Goal: Browse casually: Explore the website without a specific task or goal

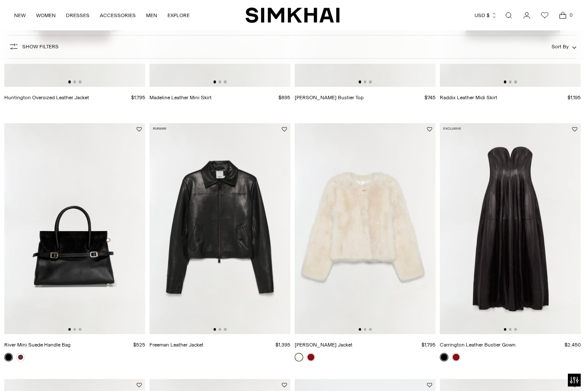
scroll to position [564, 0]
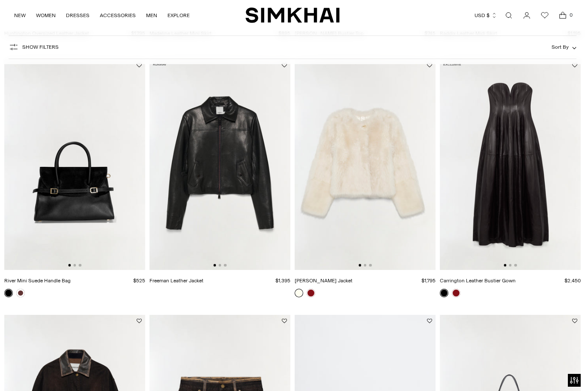
click at [313, 294] on link at bounding box center [311, 293] width 9 height 9
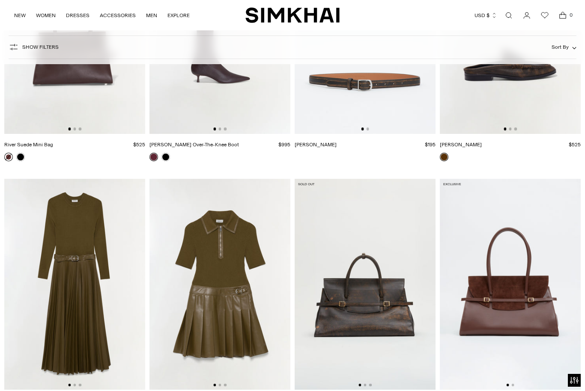
scroll to position [2019, 0]
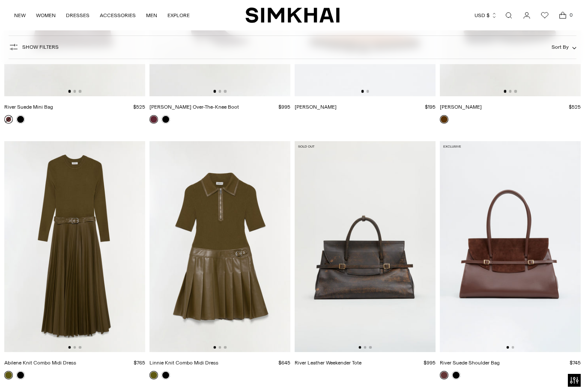
click at [236, 281] on img at bounding box center [219, 246] width 141 height 211
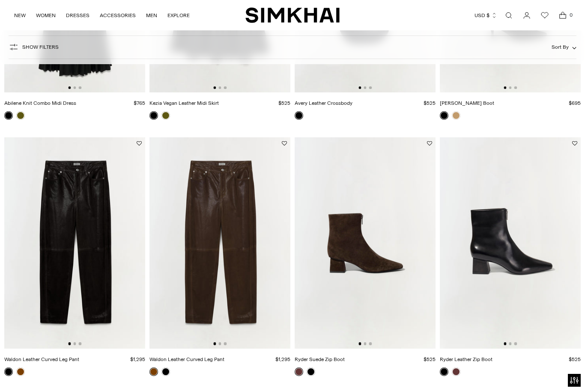
scroll to position [2830, 0]
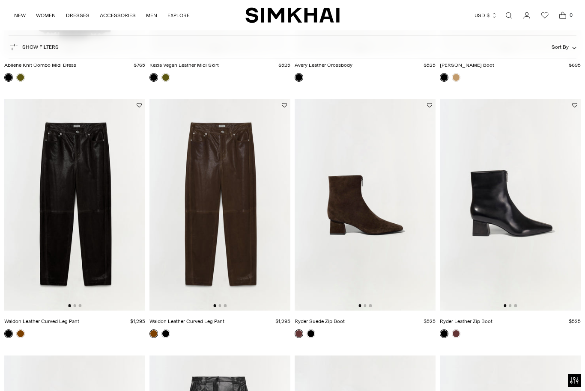
click at [458, 332] on link at bounding box center [456, 334] width 9 height 9
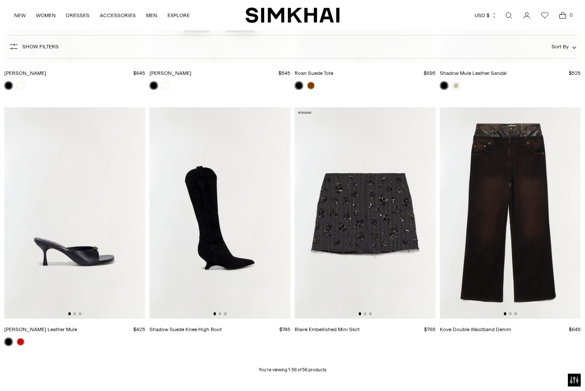
scroll to position [3360, 0]
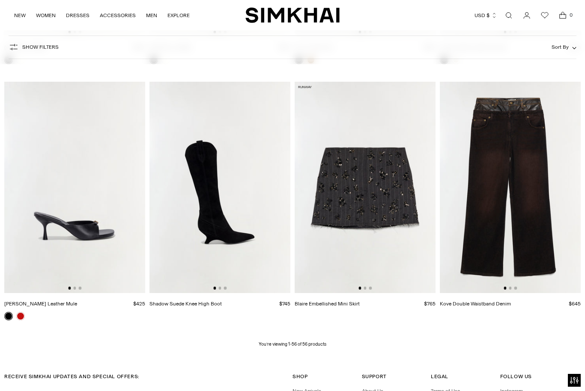
click at [388, 191] on img at bounding box center [365, 187] width 141 height 211
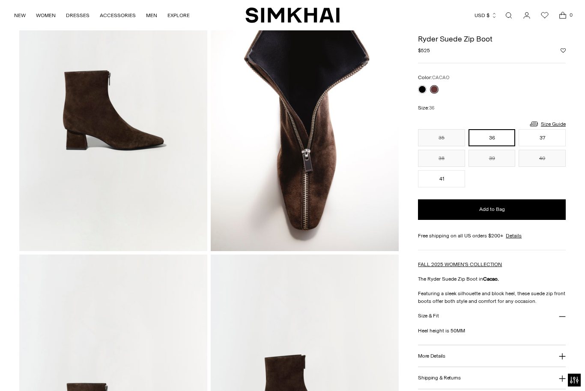
scroll to position [70, 0]
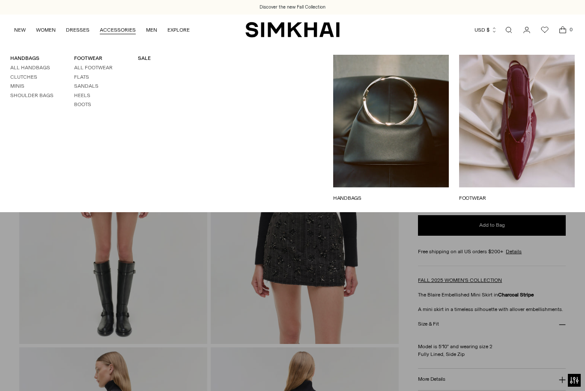
click at [93, 58] on link "FOOTWEAR" at bounding box center [88, 58] width 28 height 6
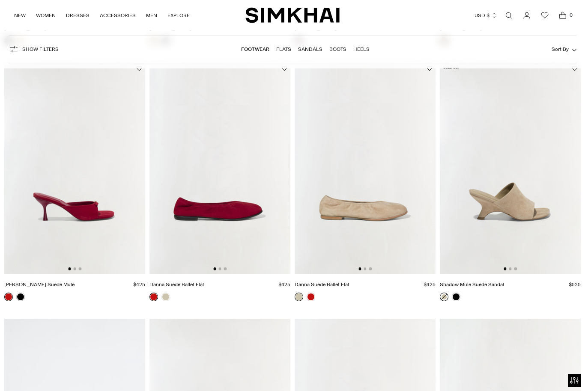
scroll to position [1374, 0]
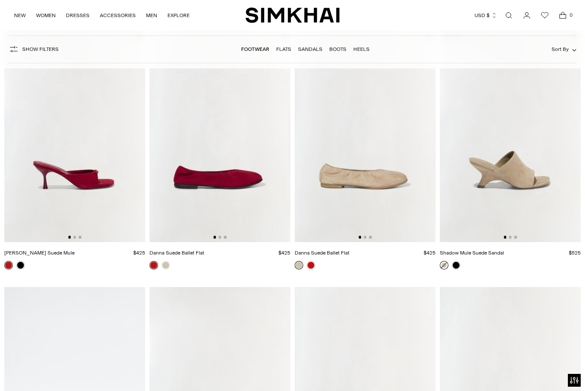
click at [524, 179] on img at bounding box center [510, 136] width 141 height 211
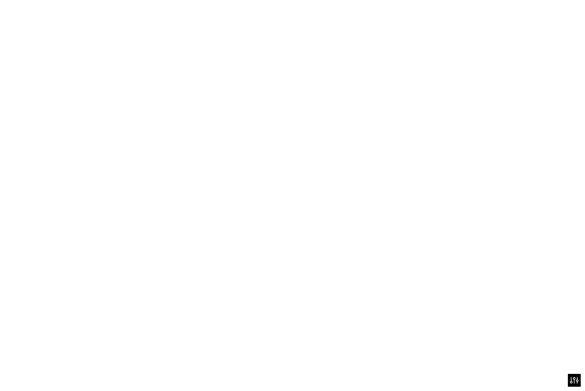
click at [523, 150] on img at bounding box center [510, 136] width 141 height 211
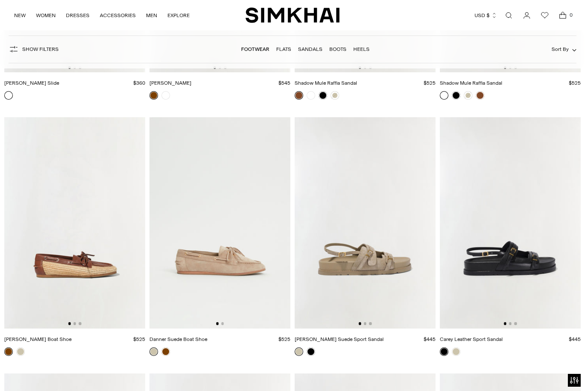
scroll to position [2341, 0]
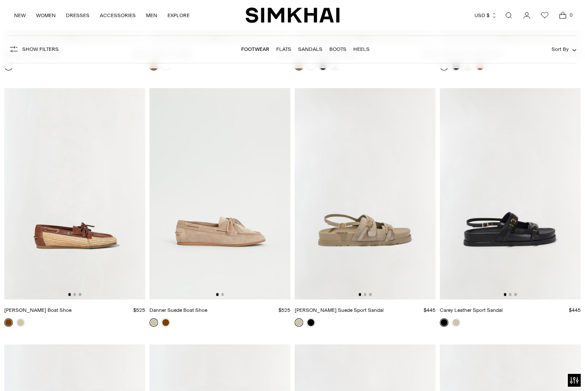
click at [371, 230] on img at bounding box center [365, 193] width 141 height 211
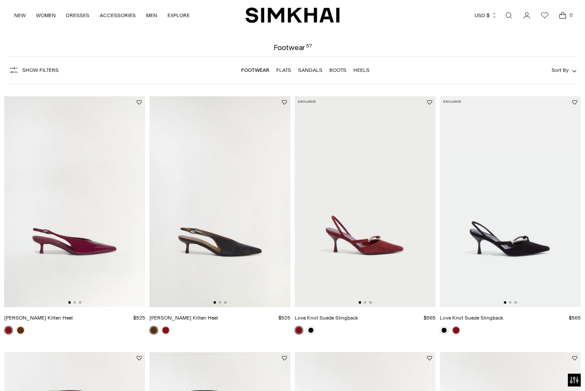
scroll to position [0, 0]
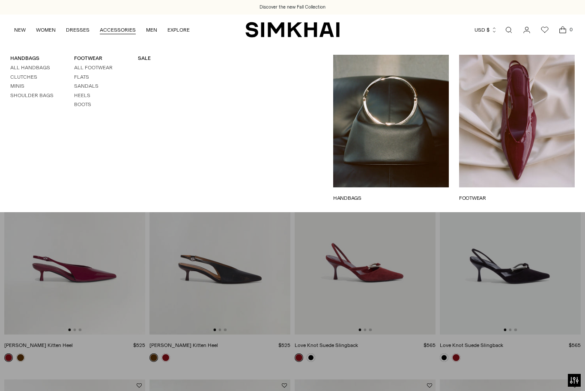
click at [140, 61] on link "SALE" at bounding box center [144, 58] width 13 height 6
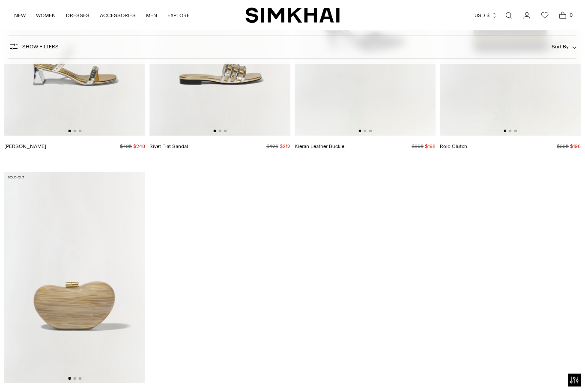
scroll to position [3227, 0]
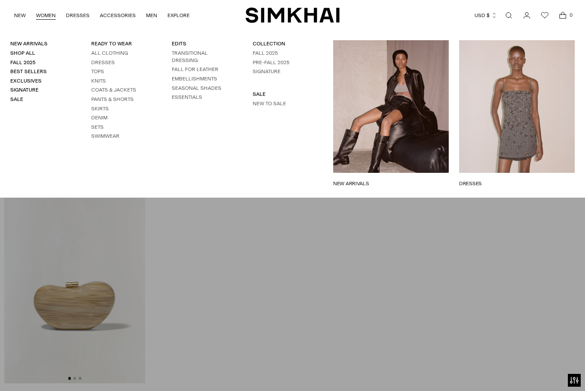
click at [94, 64] on link "Dresses" at bounding box center [103, 63] width 24 height 6
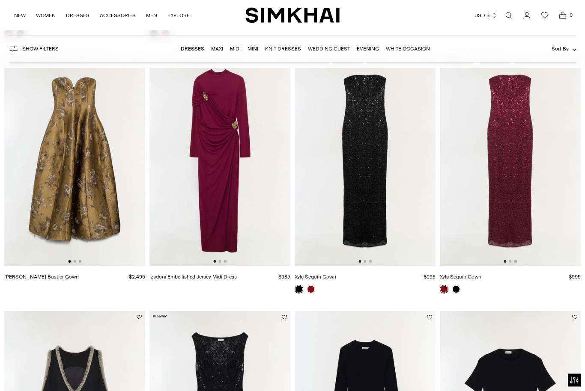
scroll to position [581, 0]
click at [369, 146] on img at bounding box center [365, 160] width 141 height 211
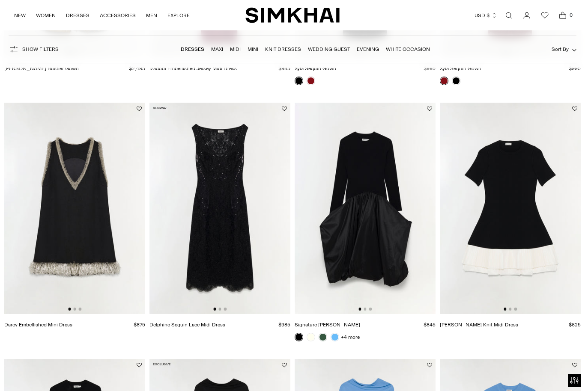
scroll to position [833, 0]
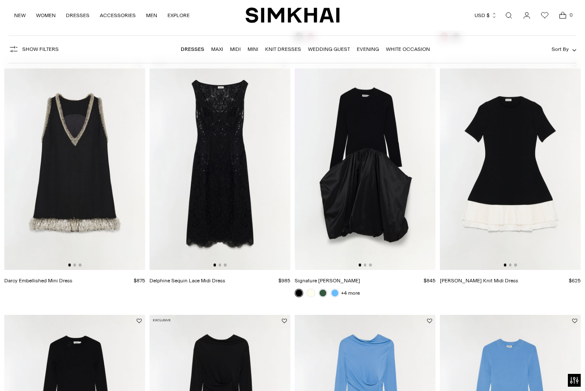
click at [68, 150] on img at bounding box center [74, 164] width 141 height 211
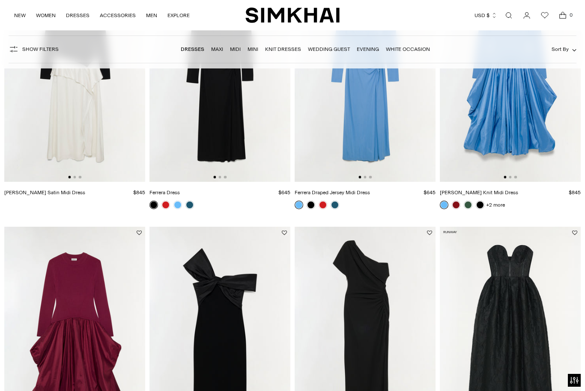
scroll to position [1303, 0]
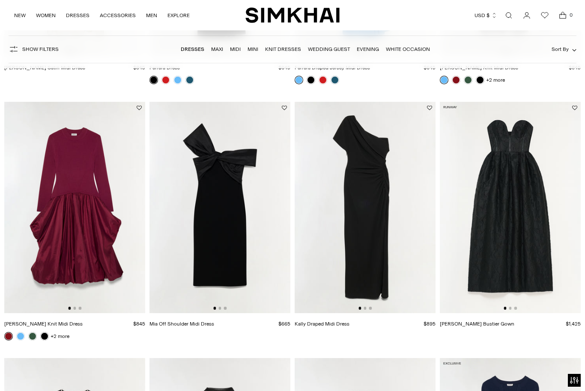
click at [535, 200] on img at bounding box center [510, 207] width 141 height 211
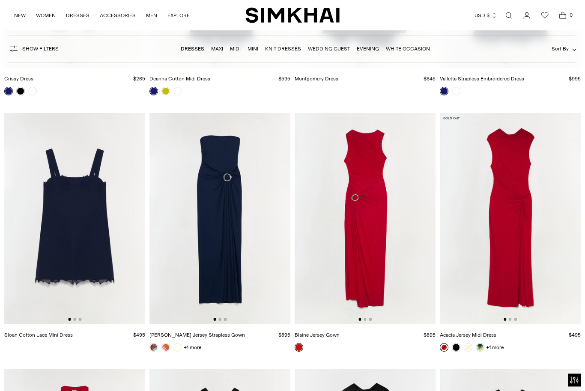
scroll to position [5382, 0]
click at [79, 197] on img at bounding box center [74, 218] width 141 height 211
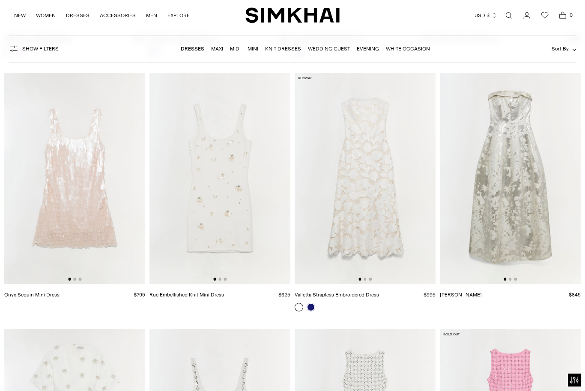
scroll to position [6960, 0]
click at [313, 305] on link at bounding box center [311, 307] width 9 height 9
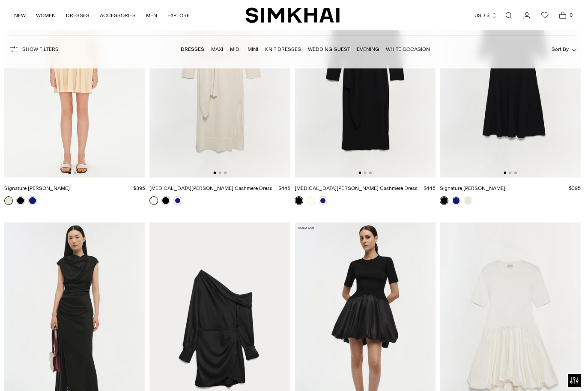
scroll to position [8285, 0]
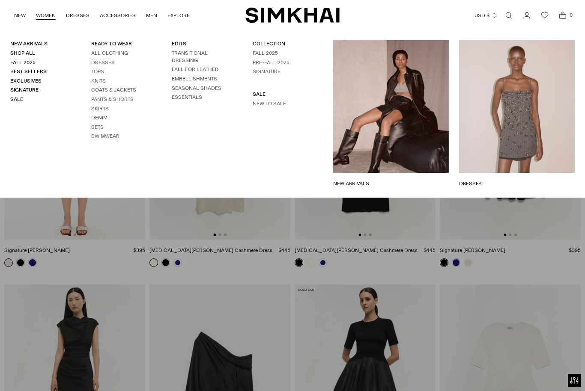
click at [50, 10] on link "WOMEN" at bounding box center [46, 15] width 20 height 19
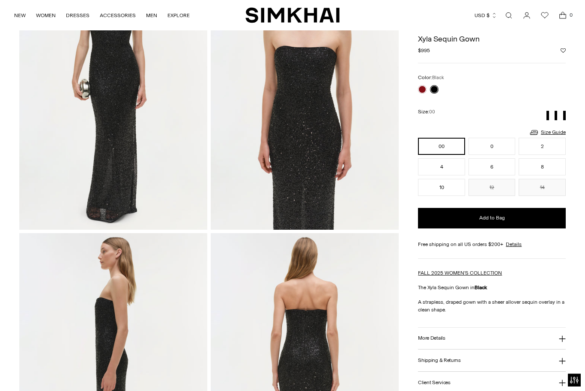
scroll to position [110, 0]
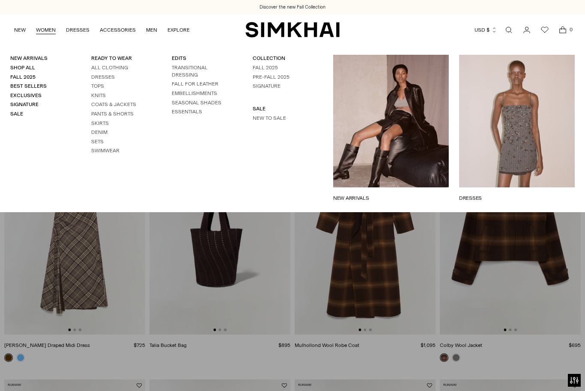
click at [94, 84] on link "Tops" at bounding box center [97, 86] width 13 height 6
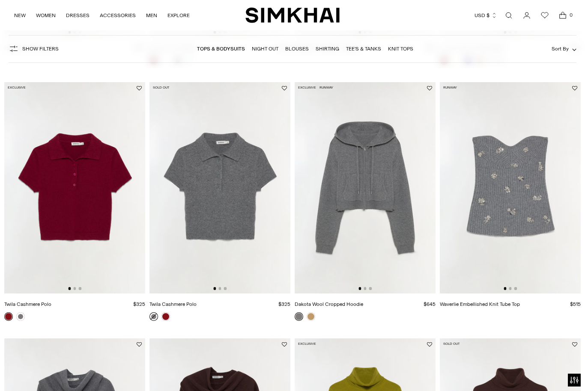
scroll to position [848, 0]
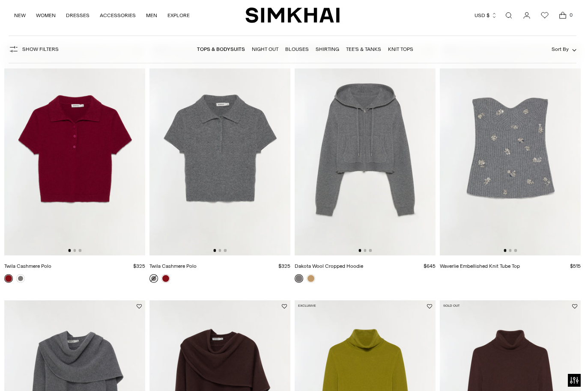
click at [540, 209] on img at bounding box center [510, 149] width 141 height 211
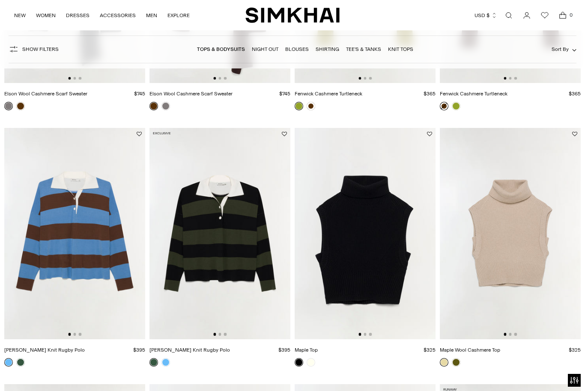
scroll to position [1322, 0]
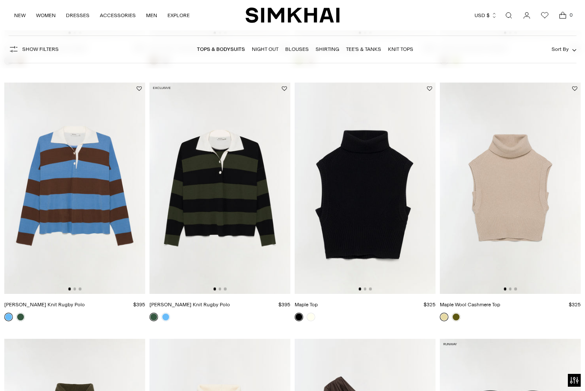
click at [528, 190] on img at bounding box center [510, 188] width 141 height 211
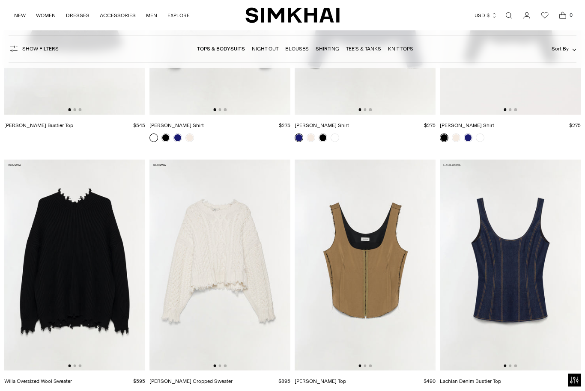
scroll to position [2030, 0]
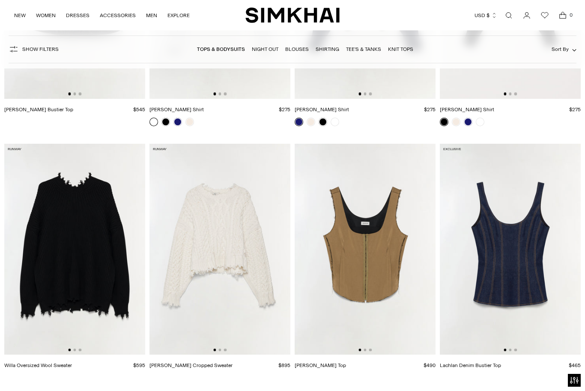
click at [374, 247] on img at bounding box center [365, 249] width 141 height 211
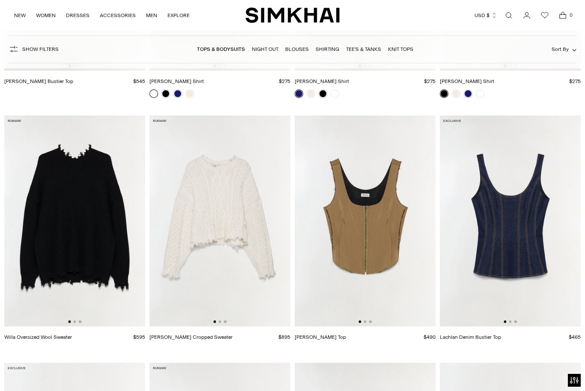
click at [530, 240] on img at bounding box center [510, 221] width 141 height 211
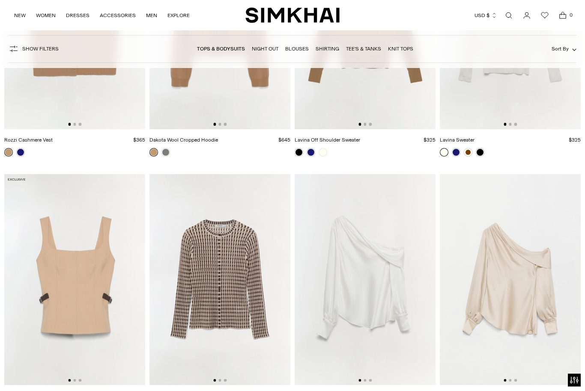
scroll to position [2594, 0]
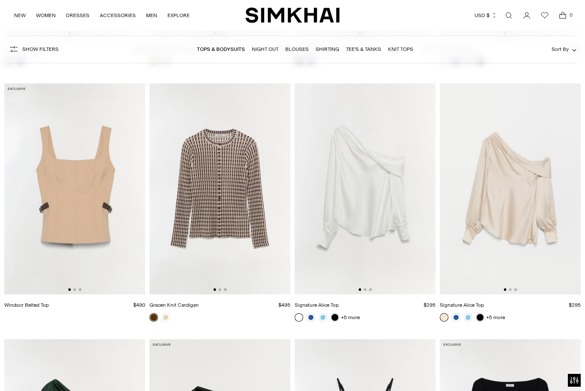
click at [77, 183] on img at bounding box center [74, 188] width 141 height 211
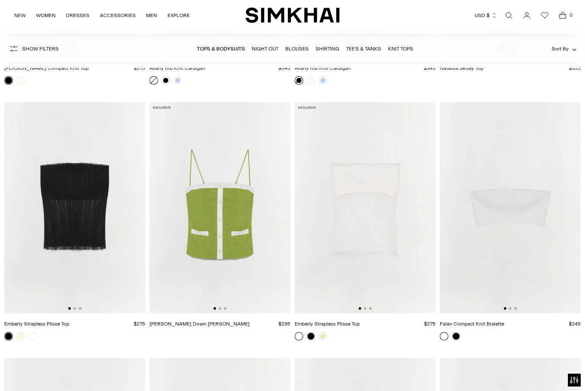
scroll to position [5165, 0]
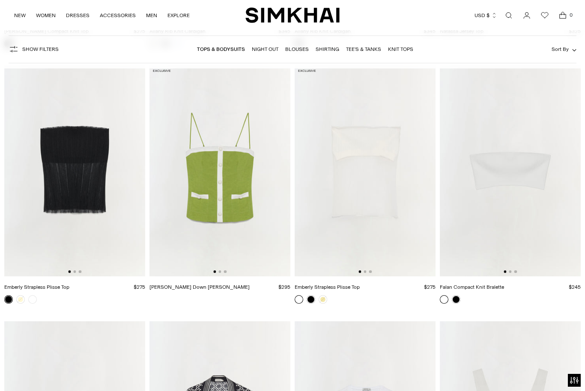
click at [95, 165] on img at bounding box center [74, 170] width 141 height 211
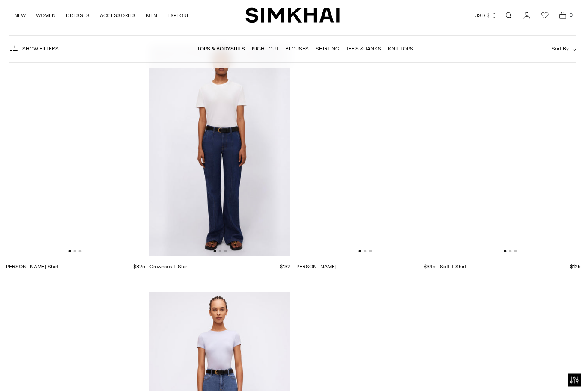
scroll to position [6715, 0]
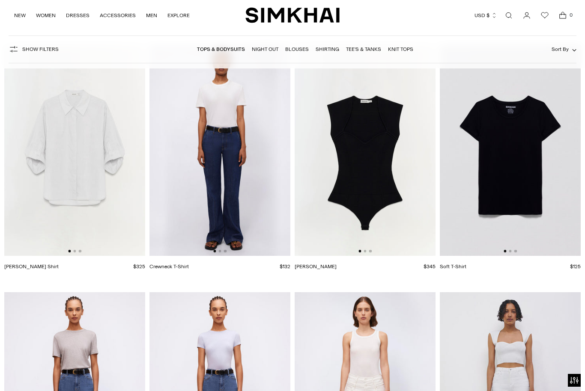
click at [305, 42] on nav "Tops & Bodysuits Night Out Blouses Shirting Tee's & Tanks Knit Tops" at bounding box center [305, 49] width 216 height 18
click at [298, 48] on link "Blouses" at bounding box center [297, 49] width 24 height 6
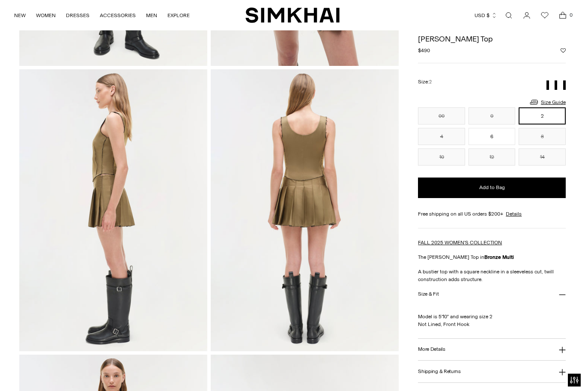
scroll to position [268, 0]
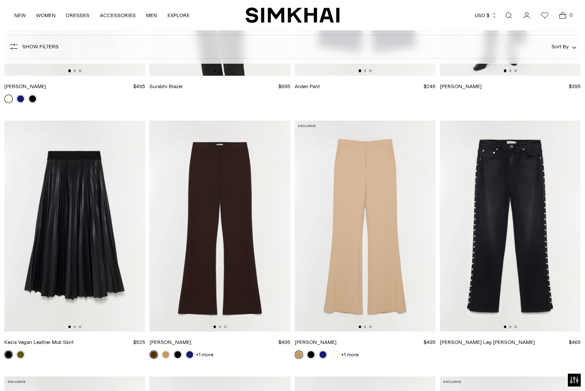
scroll to position [4559, 0]
